Goal: Information Seeking & Learning: Compare options

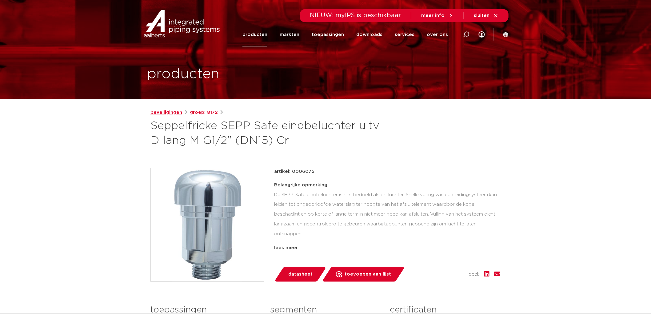
click at [174, 113] on link "beveiligingen" at bounding box center [166, 112] width 32 height 7
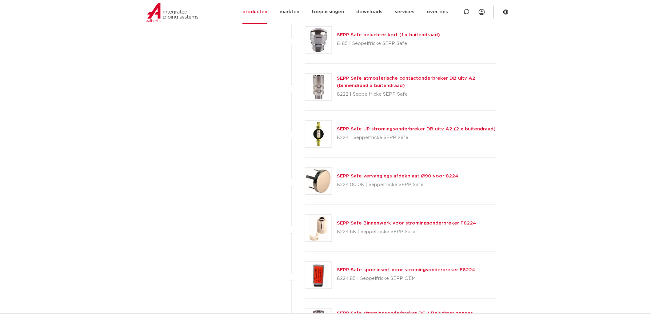
scroll to position [2017, 0]
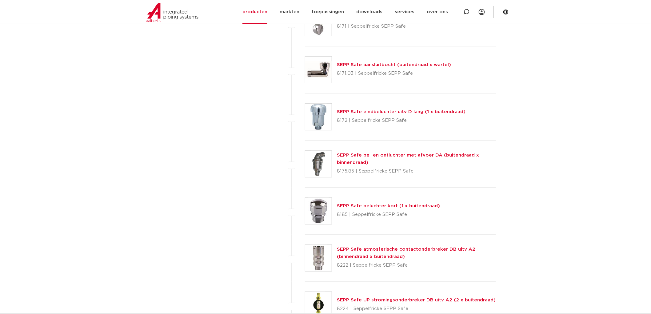
click at [405, 154] on link "SEPP Safe be- en ontluchter met afvoer DA (buitendraad x binnendraad)" at bounding box center [408, 159] width 142 height 12
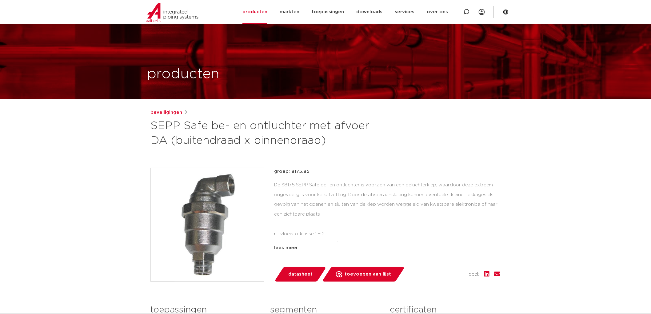
scroll to position [68, 0]
